Goal: Task Accomplishment & Management: Manage account settings

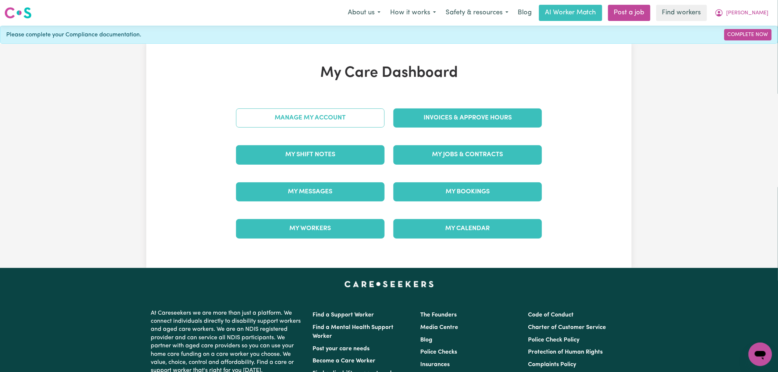
click at [284, 112] on link "Manage My Account" at bounding box center [310, 118] width 149 height 19
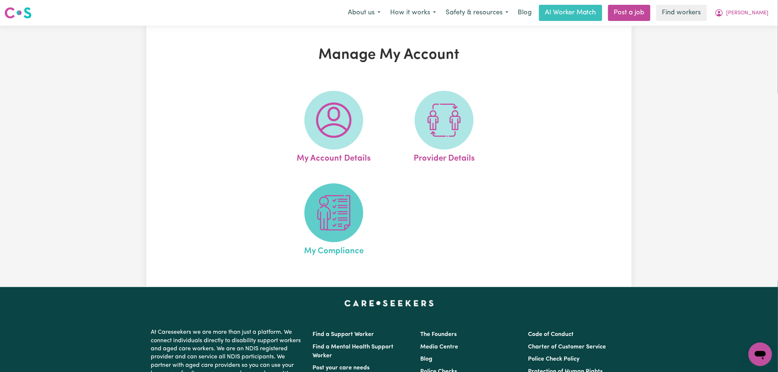
click at [325, 231] on img at bounding box center [333, 212] width 35 height 35
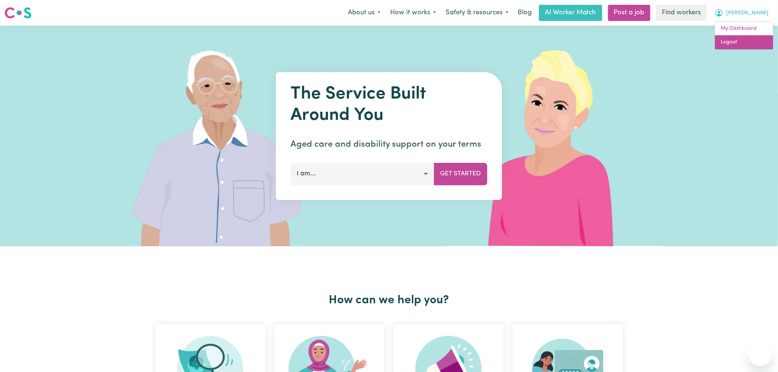
click at [749, 46] on link "Logout" at bounding box center [744, 42] width 58 height 14
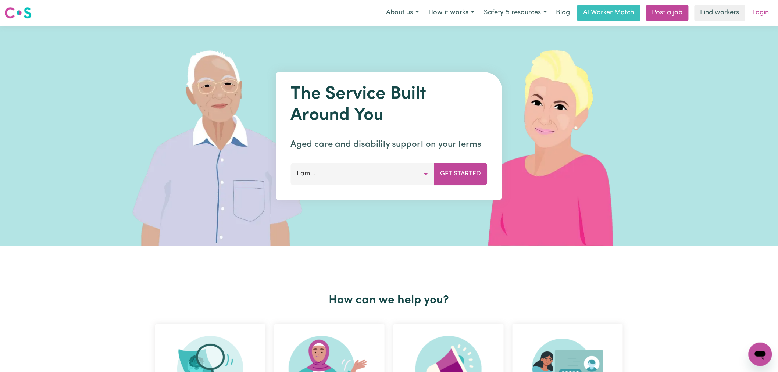
click at [764, 8] on link "Login" at bounding box center [761, 13] width 25 height 16
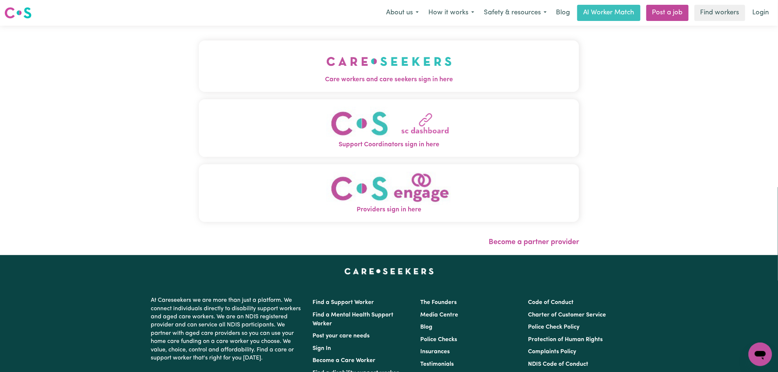
click at [335, 43] on button "Care workers and care seekers sign in here" at bounding box center [389, 65] width 380 height 51
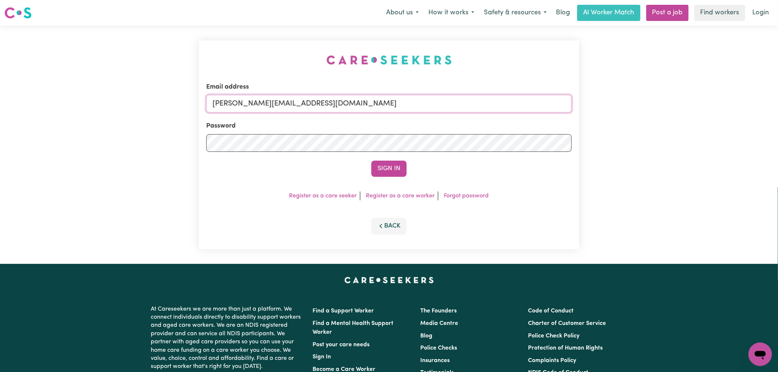
click at [326, 105] on input "[PERSON_NAME][EMAIL_ADDRESS][DOMAIN_NAME]" at bounding box center [389, 104] width 366 height 18
drag, startPoint x: 413, startPoint y: 107, endPoint x: 251, endPoint y: 102, distance: 161.9
click at [251, 102] on input "superuser~[EMAIL_ADDRESS][DOMAIN_NAME]" at bounding box center [389, 104] width 366 height 18
type input "superuser~[EMAIL_ADDRESS][DOMAIN_NAME]"
click at [372, 161] on button "Sign In" at bounding box center [389, 169] width 35 height 16
